Goal: Use online tool/utility: Utilize a website feature to perform a specific function

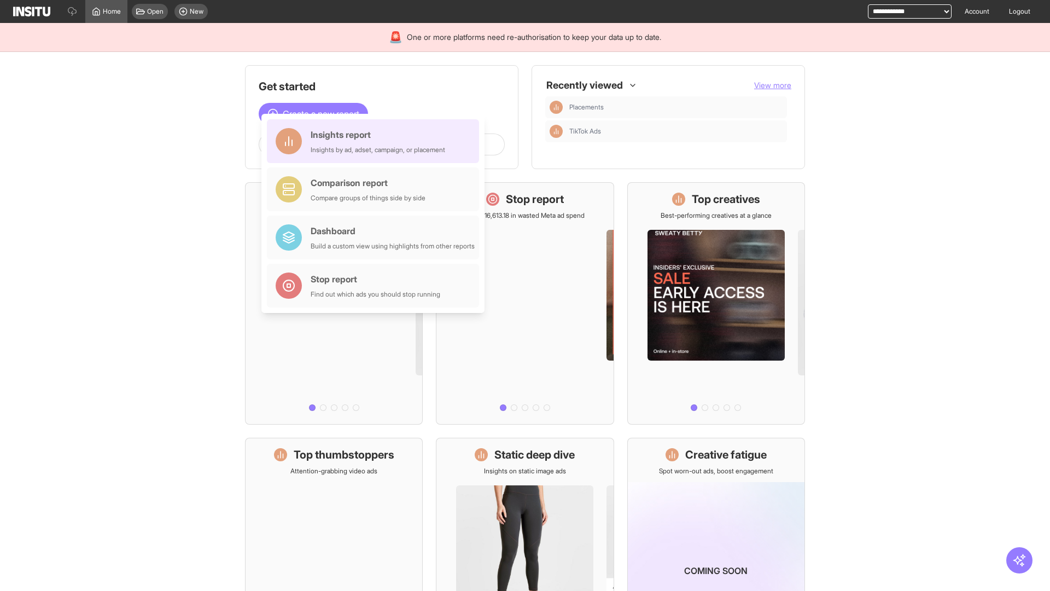
click at [376, 141] on div "Insights report Insights by ad, adset, campaign, or placement" at bounding box center [378, 141] width 135 height 26
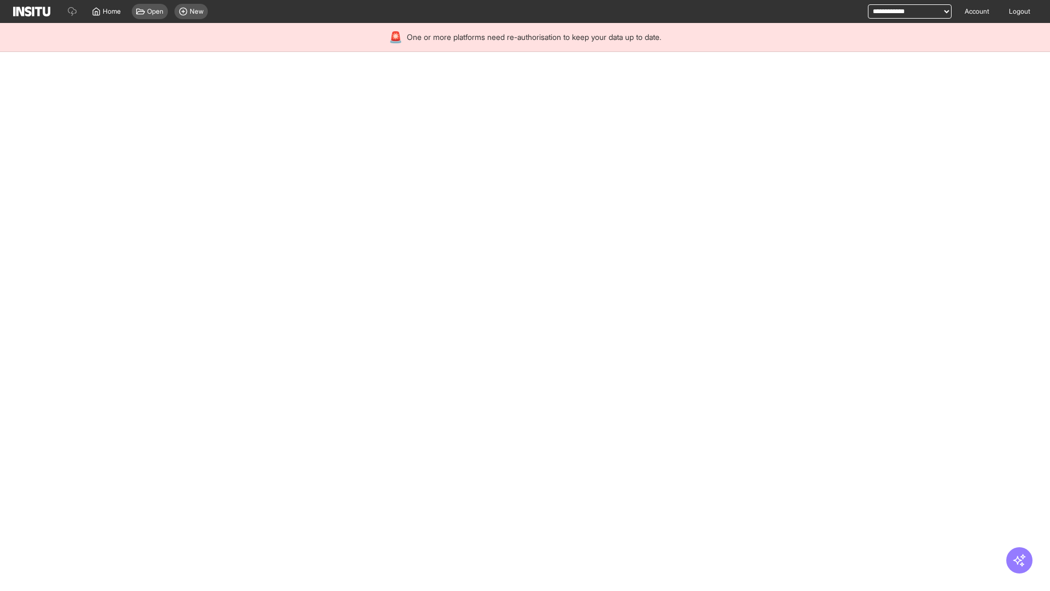
select select "**"
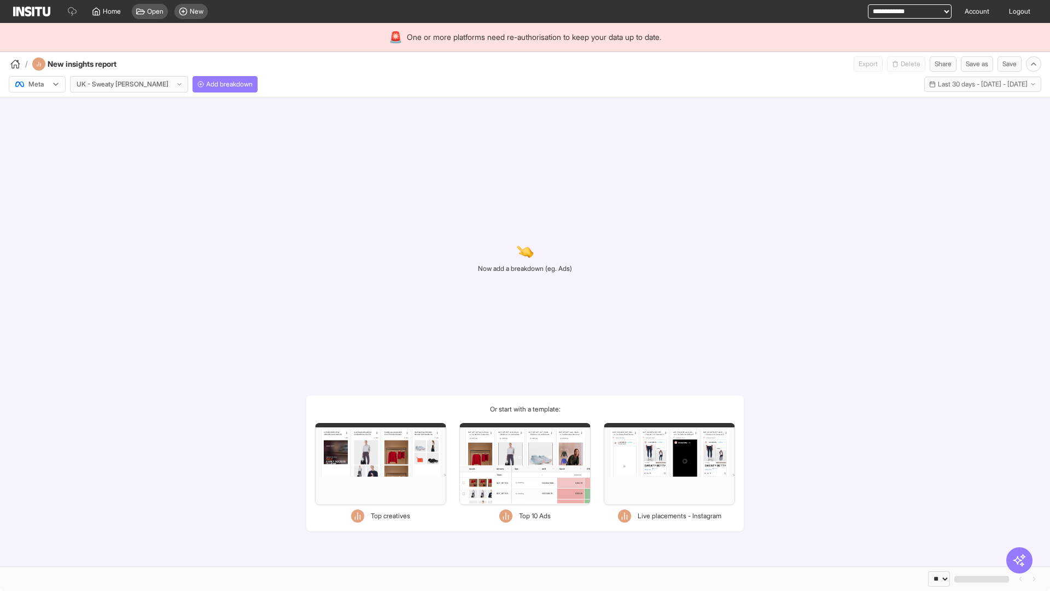
click at [37, 84] on div at bounding box center [29, 84] width 31 height 11
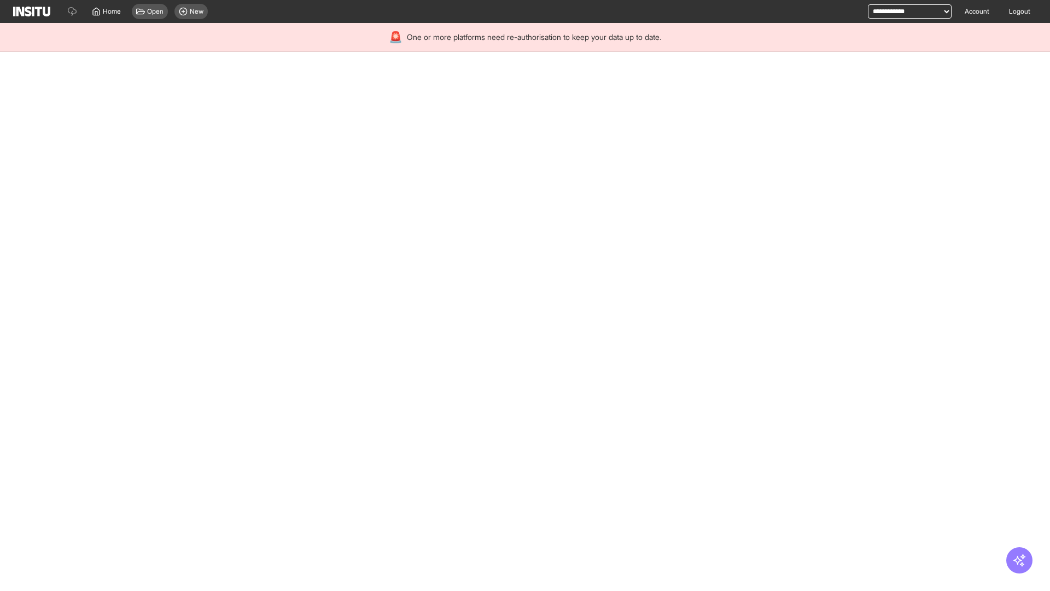
select select "**"
